Goal: Navigation & Orientation: Find specific page/section

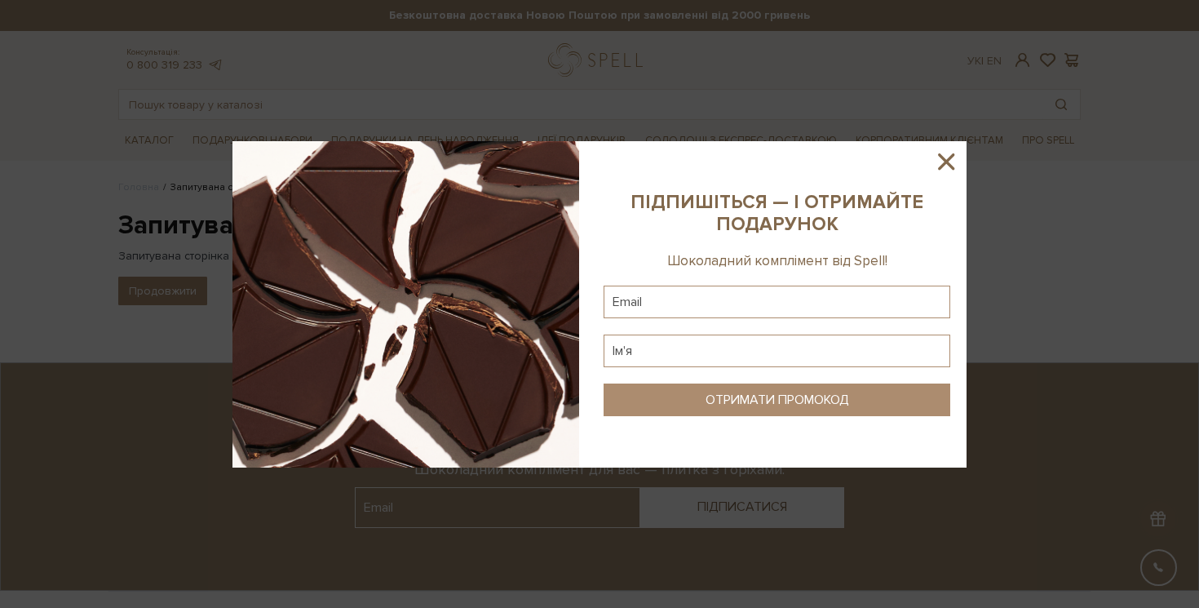
click at [952, 167] on icon at bounding box center [946, 161] width 16 height 16
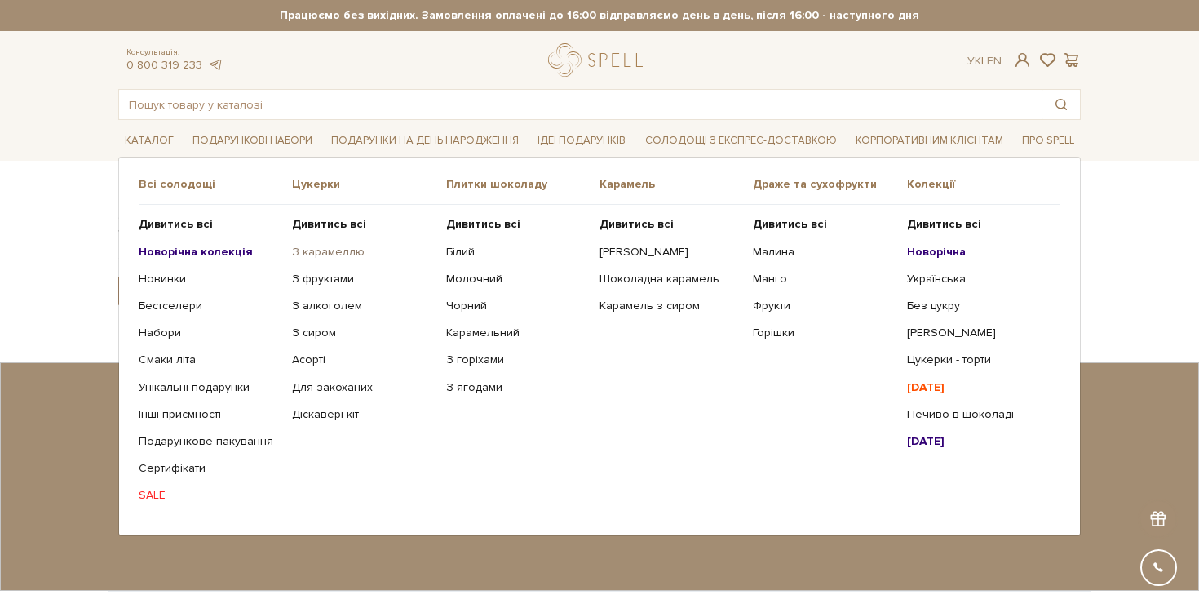
click at [330, 247] on link "З карамеллю" at bounding box center [362, 252] width 141 height 15
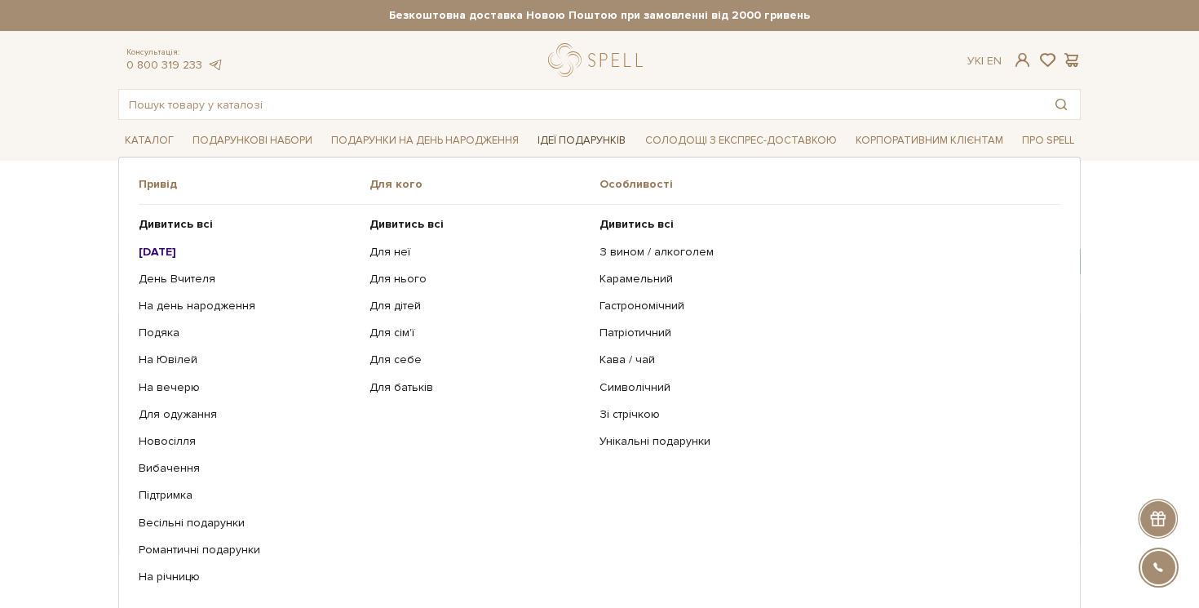
click at [562, 141] on link "Ідеї подарунків" at bounding box center [581, 140] width 101 height 25
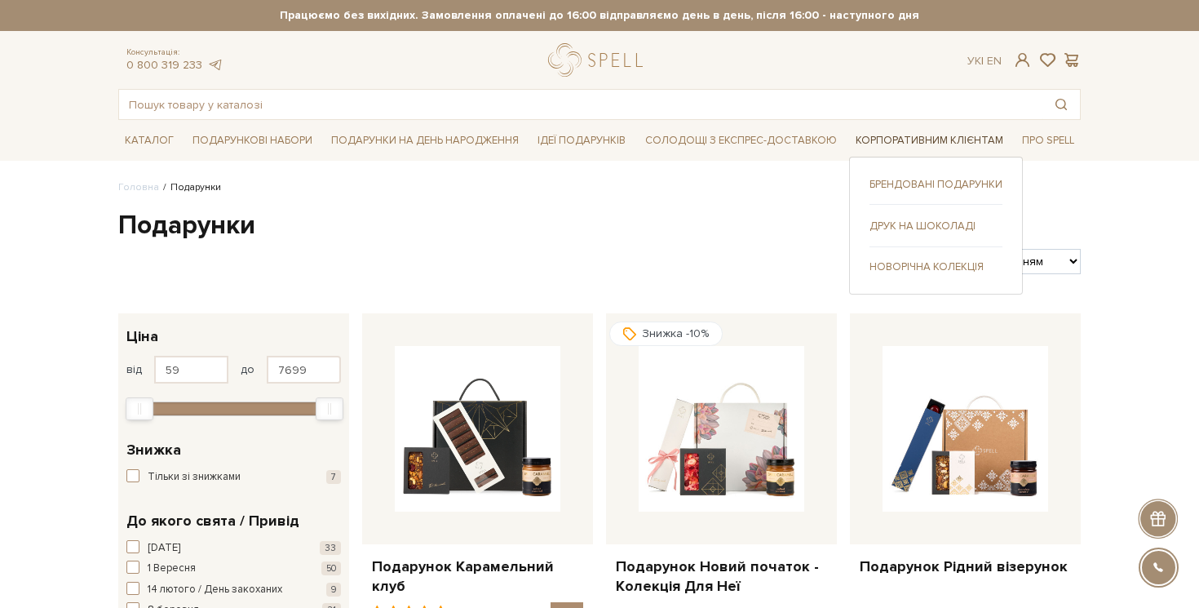
click at [925, 144] on link "Корпоративним клієнтам" at bounding box center [929, 140] width 161 height 25
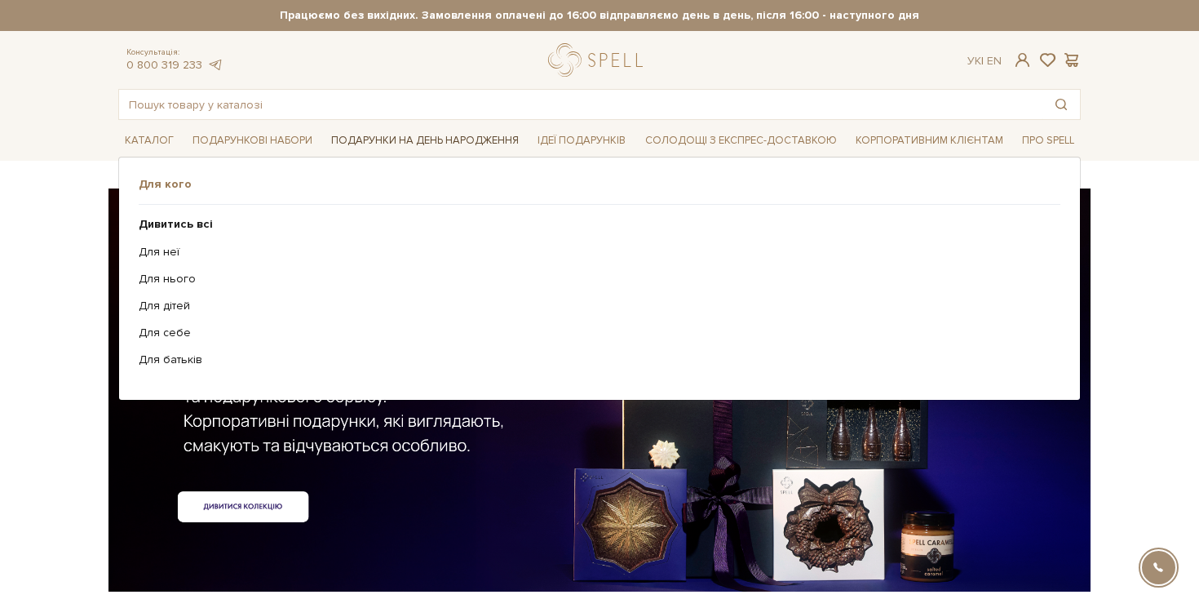
click at [475, 133] on link "Подарунки на День народження" at bounding box center [425, 140] width 201 height 25
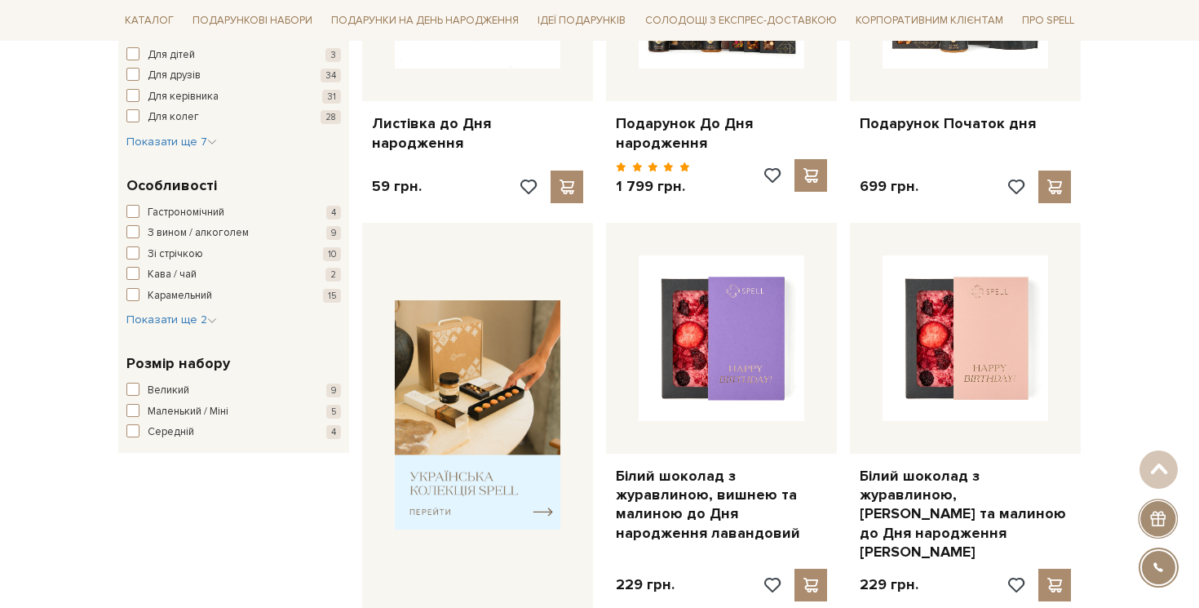
scroll to position [444, 0]
click at [174, 147] on span "Показати ще 7" at bounding box center [171, 141] width 91 height 14
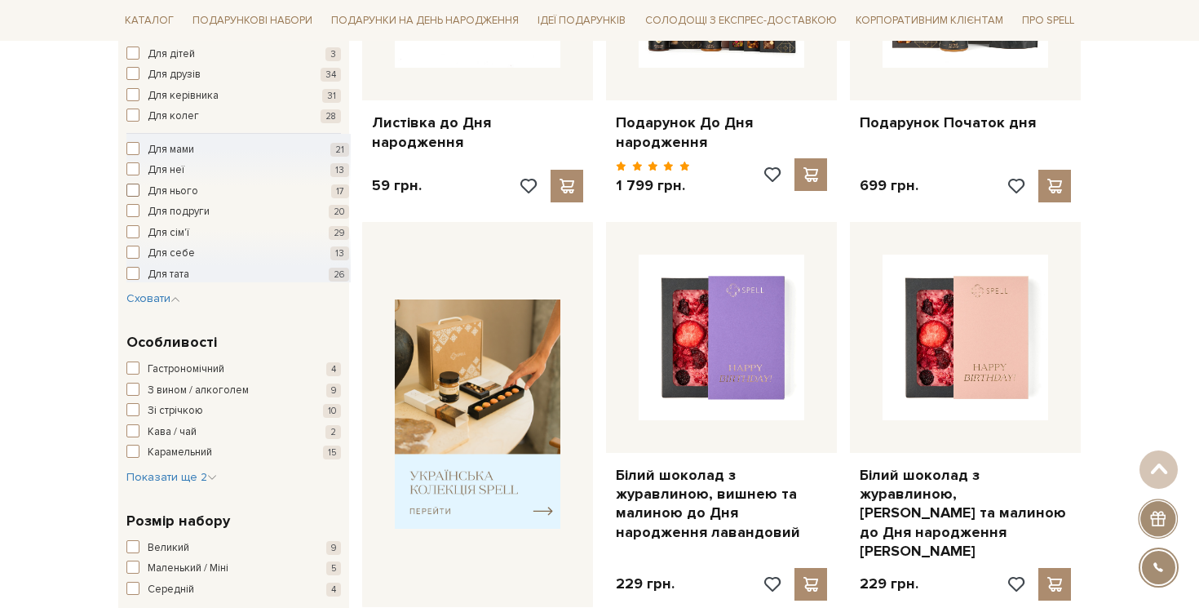
click at [179, 185] on span "Для нього" at bounding box center [173, 192] width 51 height 16
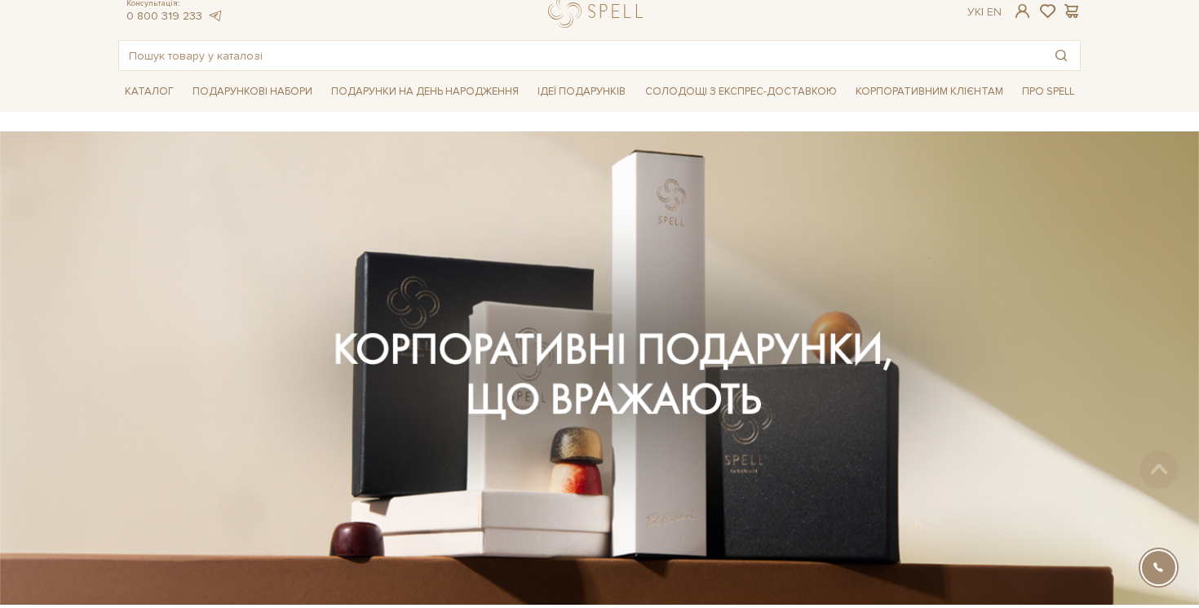
scroll to position [45, 0]
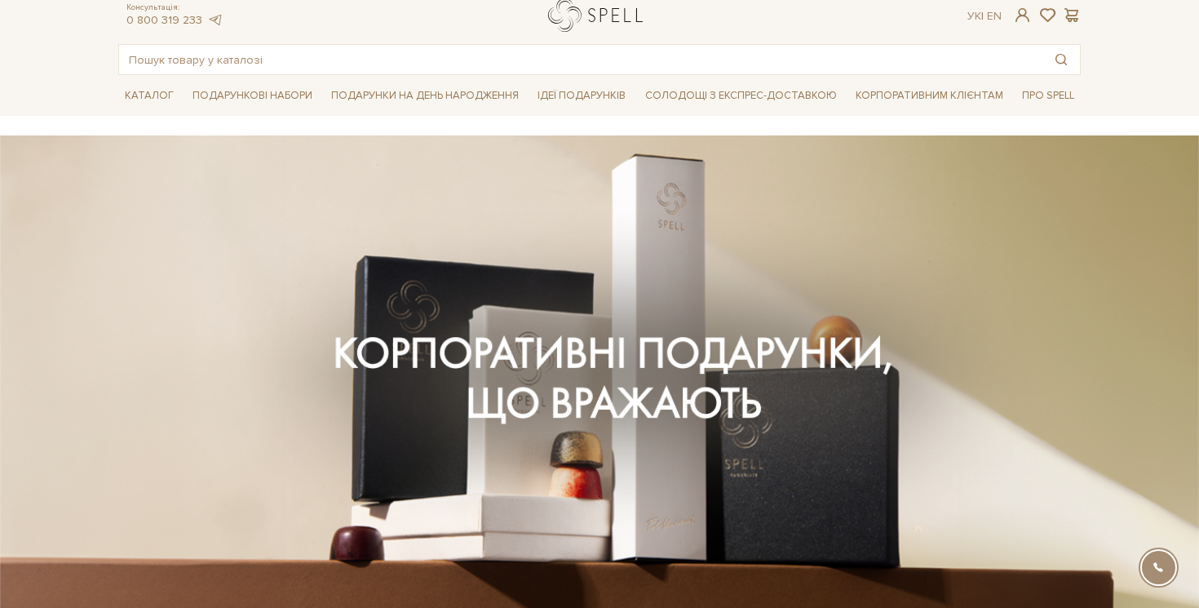
click at [577, 24] on link "logo" at bounding box center [599, 14] width 102 height 33
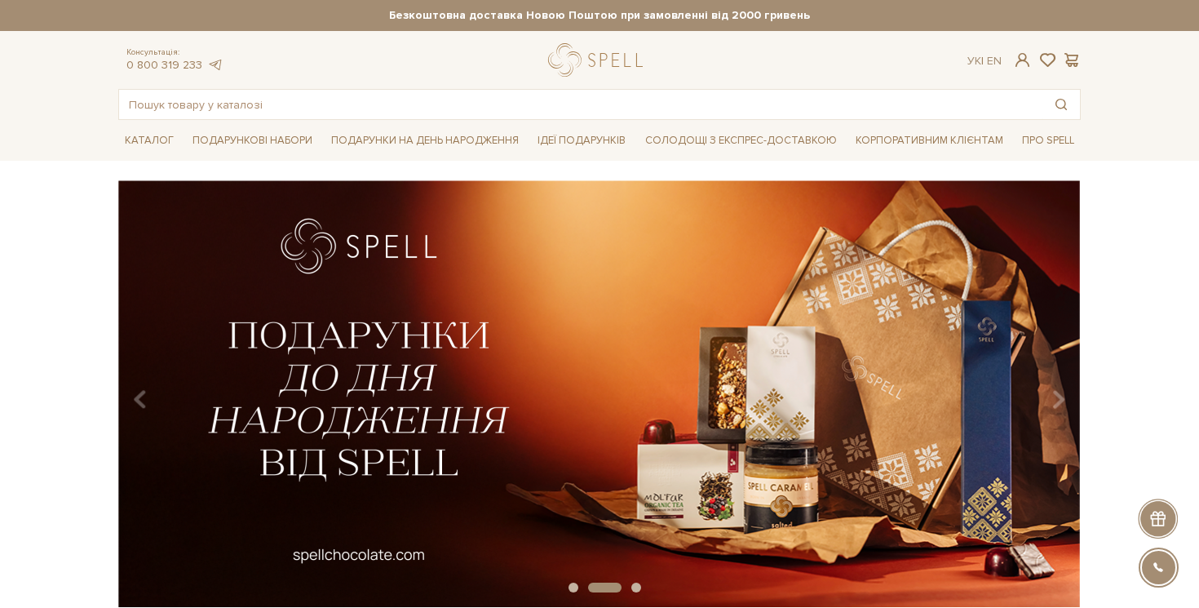
click at [605, 63] on div at bounding box center [599, 59] width 102 height 33
click at [571, 59] on div at bounding box center [599, 59] width 102 height 33
